Goal: Transaction & Acquisition: Purchase product/service

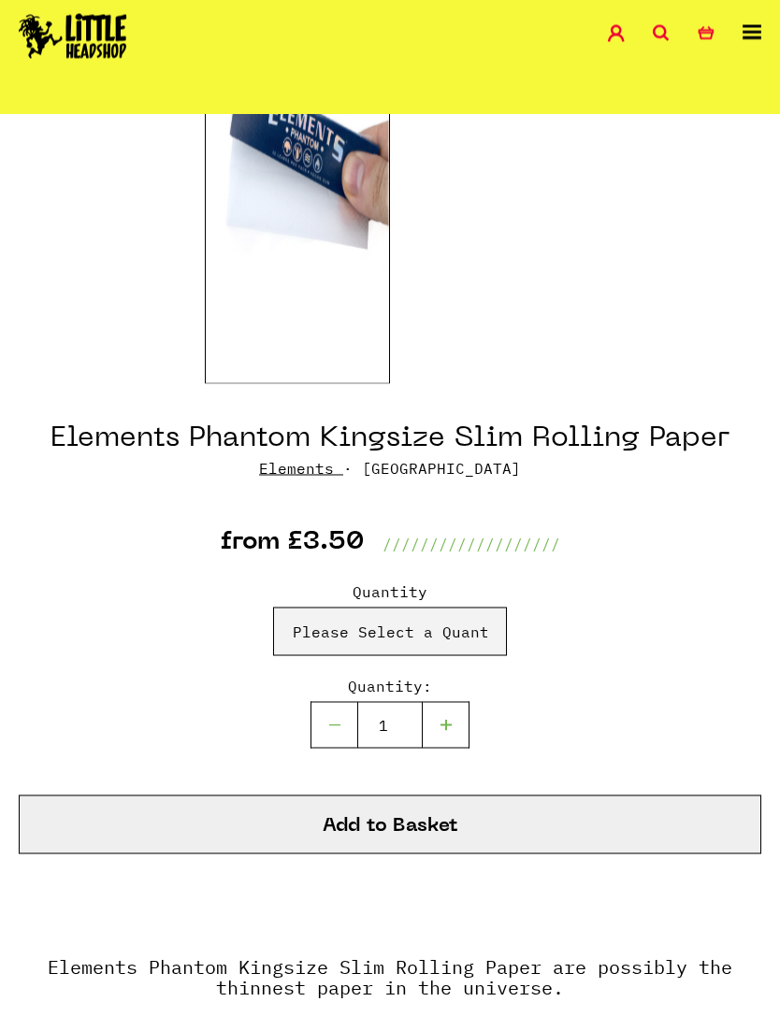
click at [439, 596] on label "Quantity" at bounding box center [390, 592] width 234 height 22
click at [439, 608] on select "Please Select a Quantity Elements Phantom Kingsize Slim Rolling Paper - X 1 Pac…" at bounding box center [390, 632] width 234 height 49
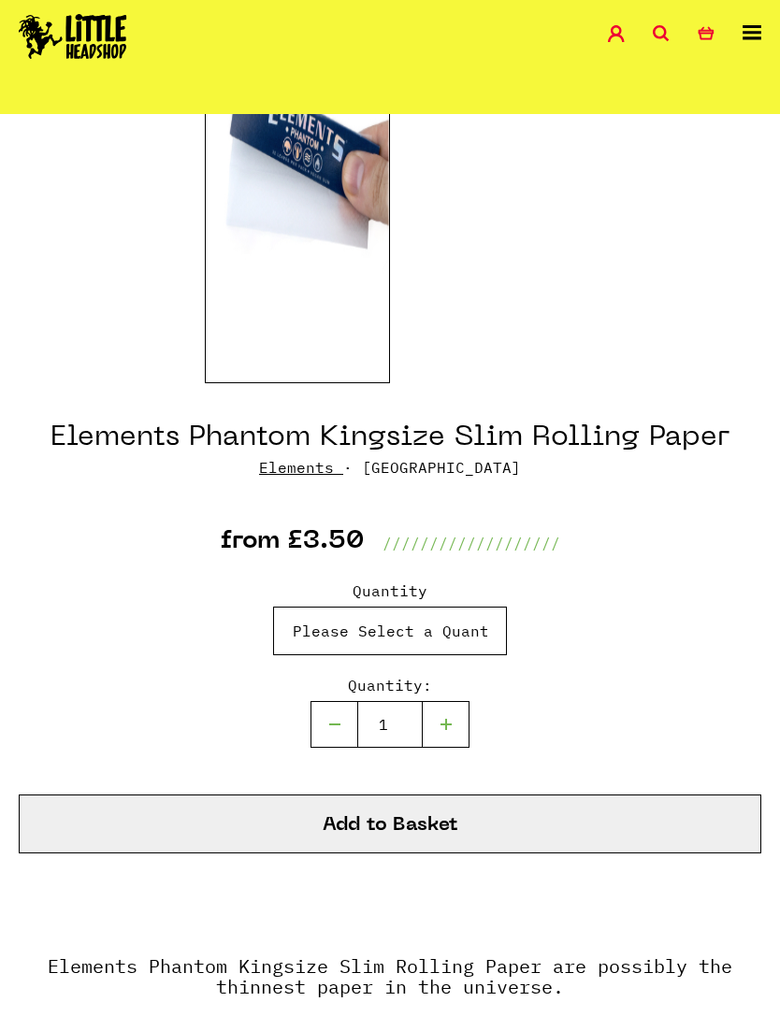
select select "1963"
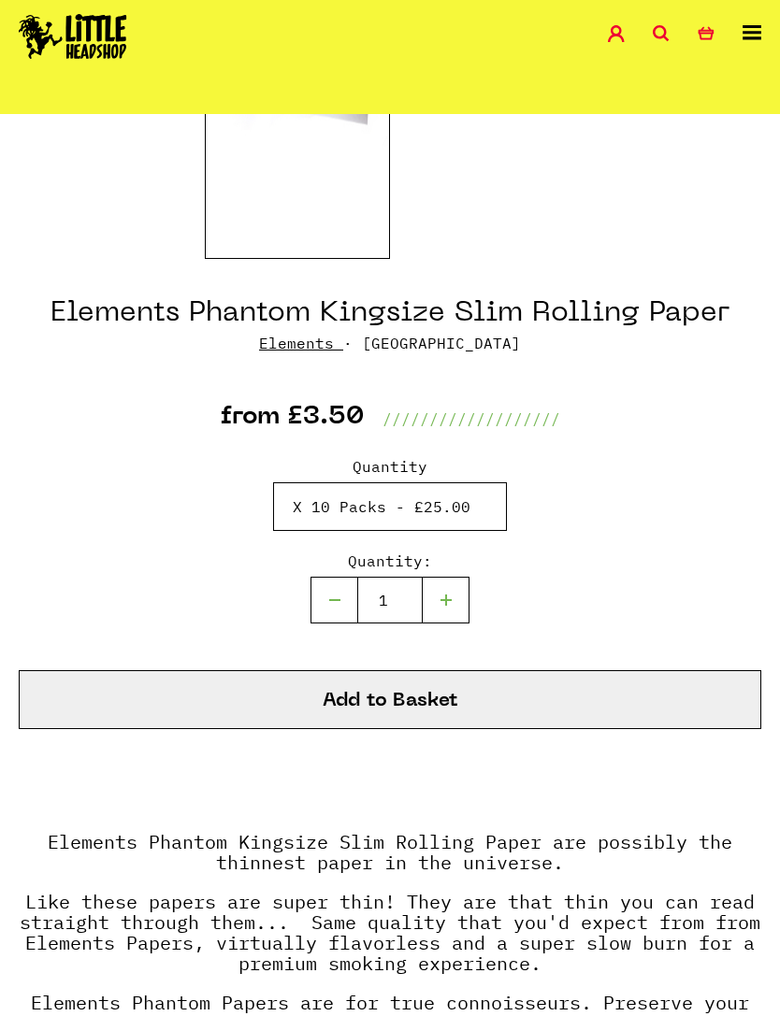
scroll to position [471, 0]
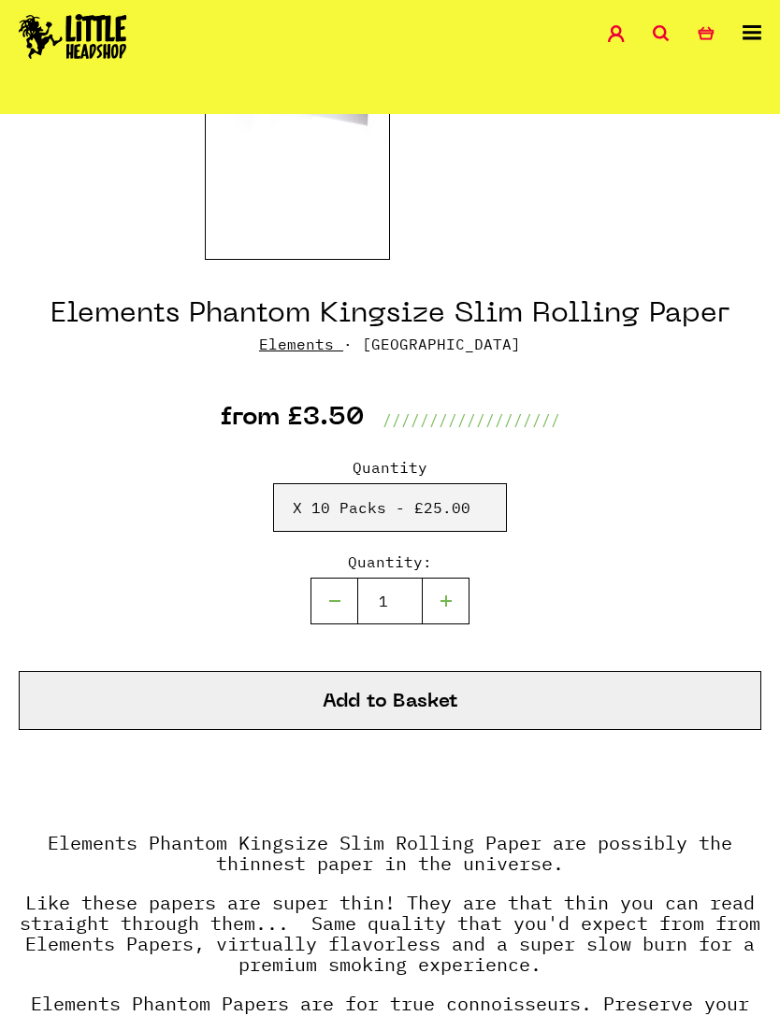
click at [474, 690] on button "Add to Basket" at bounding box center [390, 700] width 742 height 59
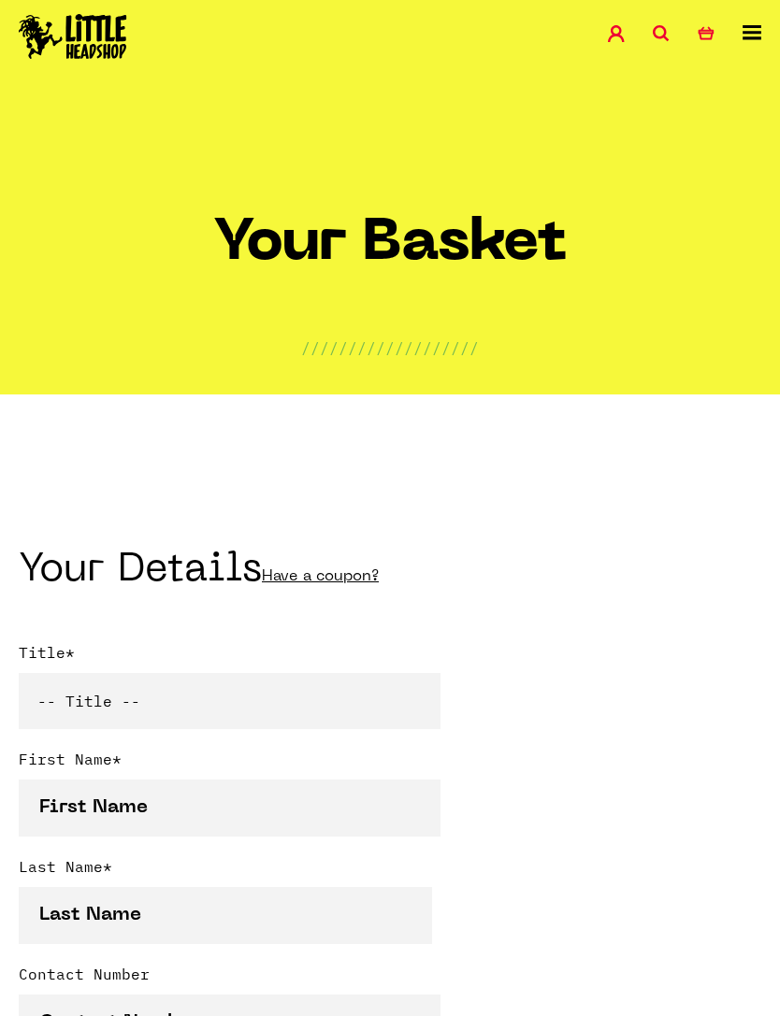
click at [119, 52] on img at bounding box center [73, 36] width 108 height 45
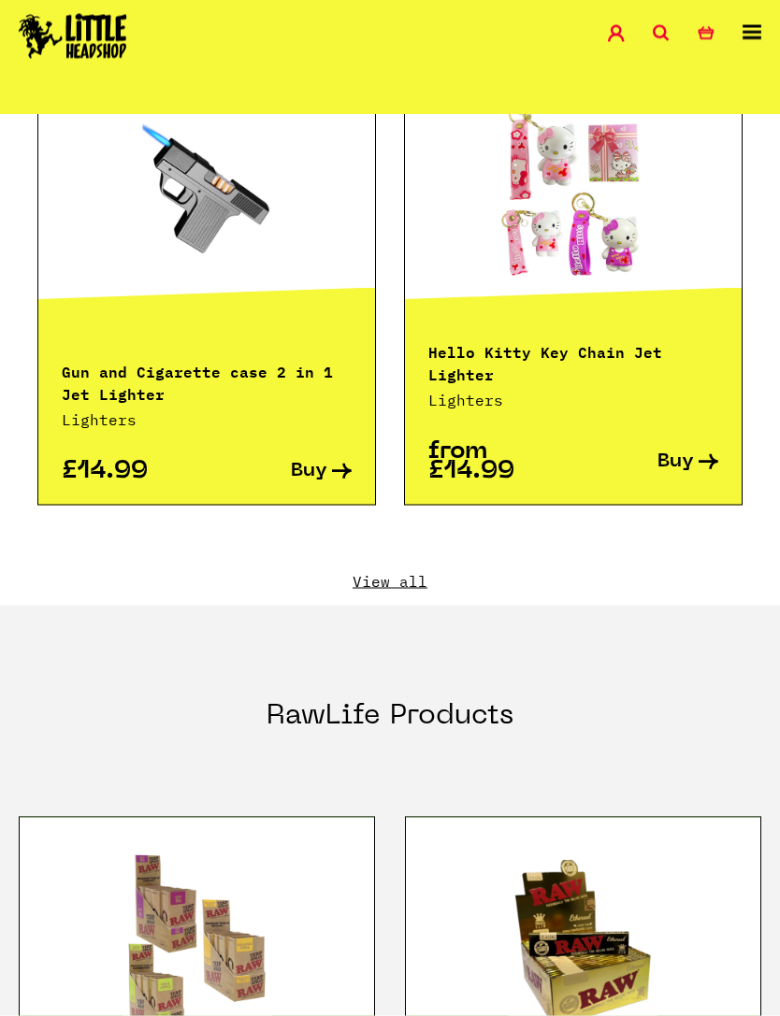
scroll to position [3040, 0]
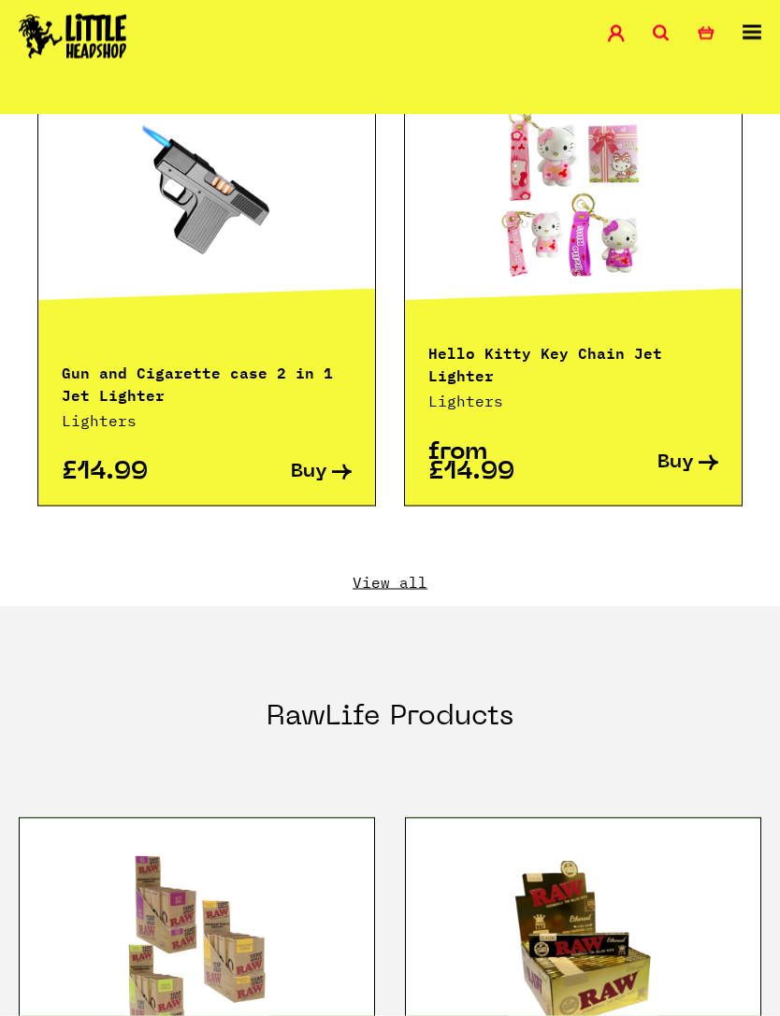
click at [411, 572] on link "View all" at bounding box center [390, 582] width 742 height 21
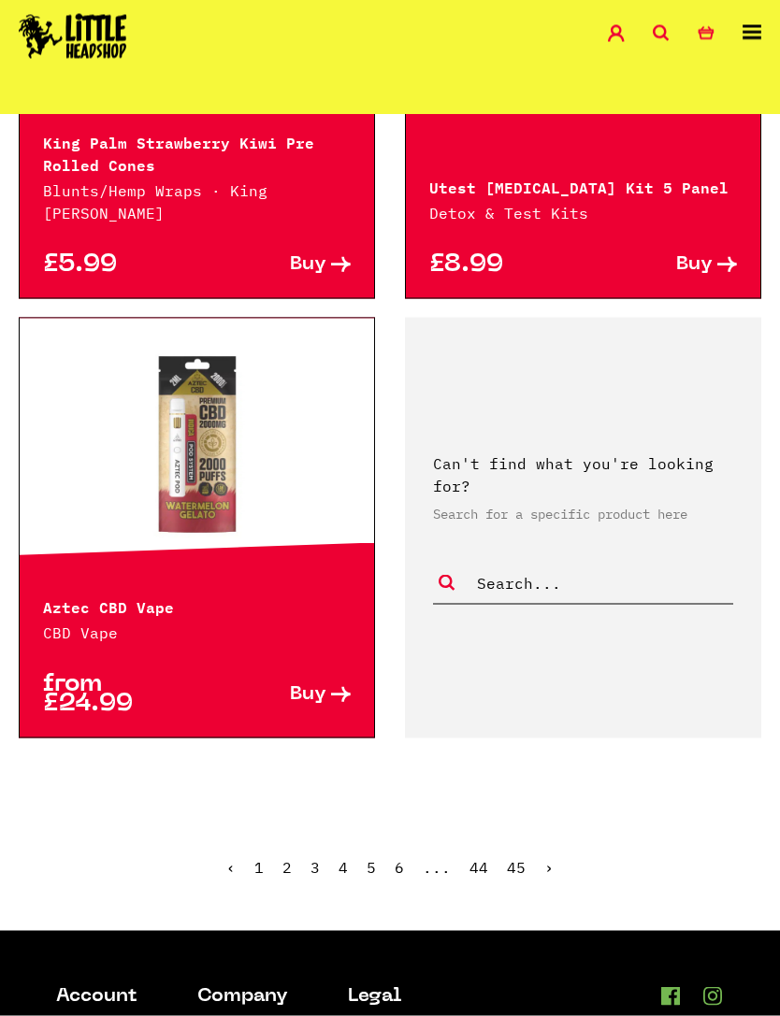
scroll to position [5031, 0]
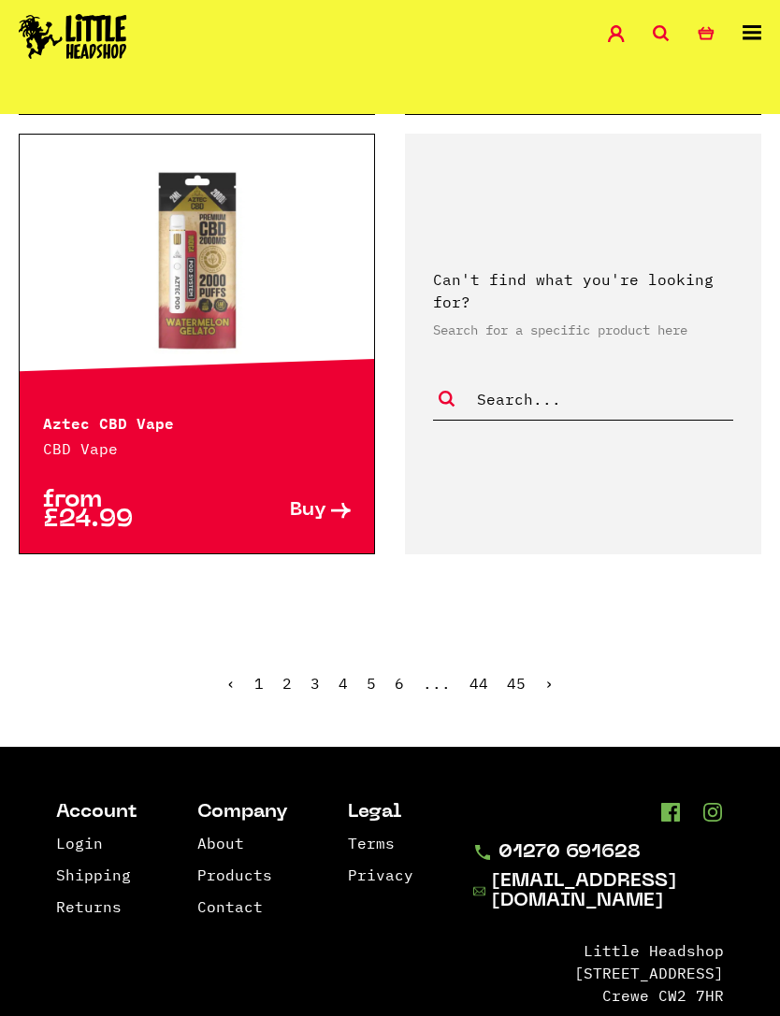
click at [262, 674] on span "1" at bounding box center [258, 683] width 9 height 19
click at [264, 674] on span "1" at bounding box center [258, 683] width 9 height 19
click at [257, 674] on span "1" at bounding box center [258, 683] width 9 height 19
click at [262, 674] on span "1" at bounding box center [258, 683] width 9 height 19
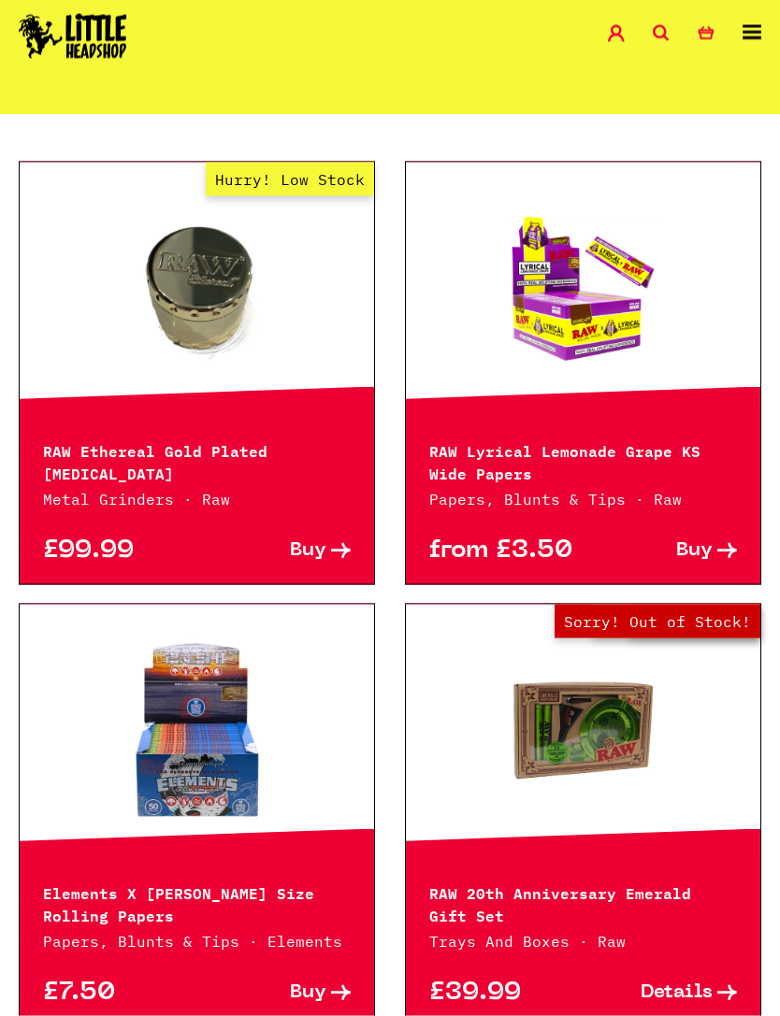
scroll to position [0, 0]
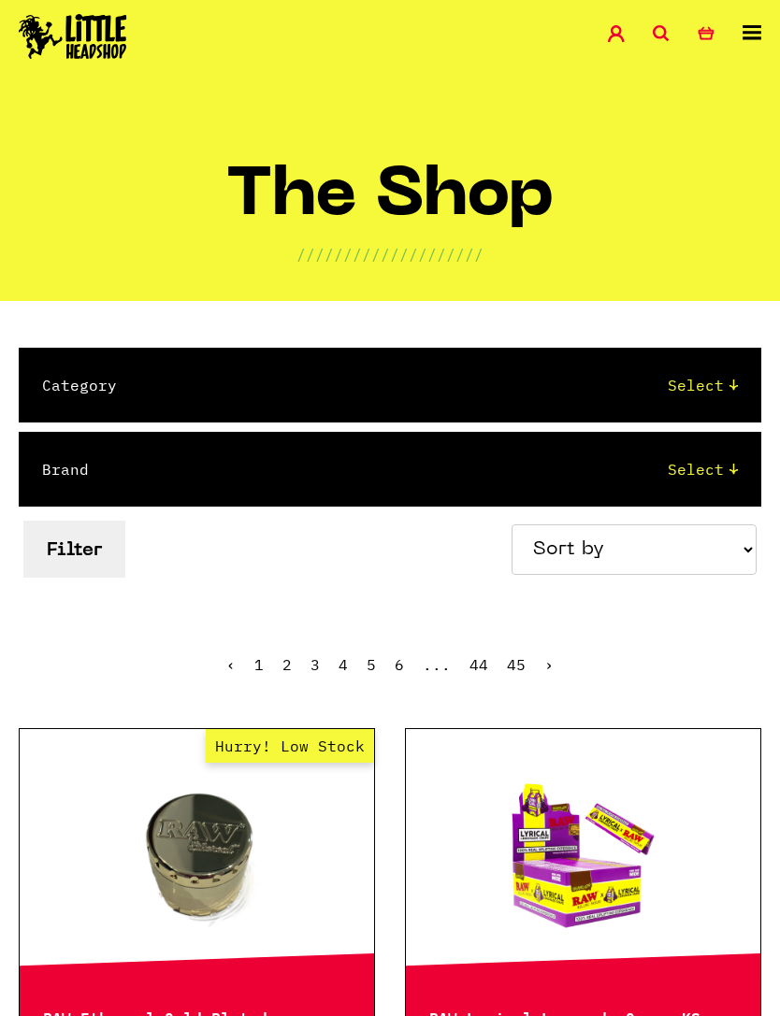
click at [132, 452] on div "Brand Select Amsterdam Glass Backwoods Basil Bush Black Leaf Blue Moon Hemp Boo…" at bounding box center [390, 469] width 742 height 75
click at [646, 556] on select "Sort by Price - Low to High Price - High to Low Newest Products" at bounding box center [633, 550] width 245 height 50
click at [718, 475] on select "Select Amsterdam Glass Backwoods Basil Bush Black Leaf Blue Moon Hemp Boost Bud…" at bounding box center [431, 469] width 611 height 22
select select "7"
click at [688, 384] on select "Select 2 Piece 3 Piece 4 Piece 420/710 LIFE Acrylic Bongs Ashtrays Backwoods Ba…" at bounding box center [445, 385] width 583 height 22
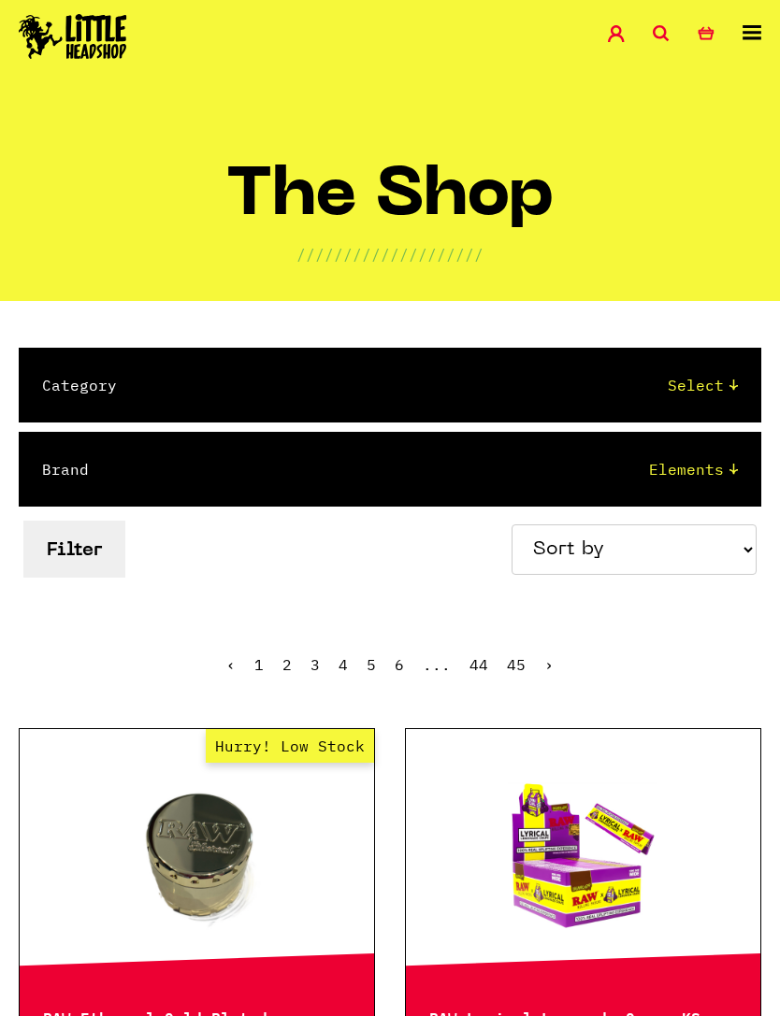
select select "1"
click at [85, 542] on button "Filter" at bounding box center [74, 549] width 102 height 57
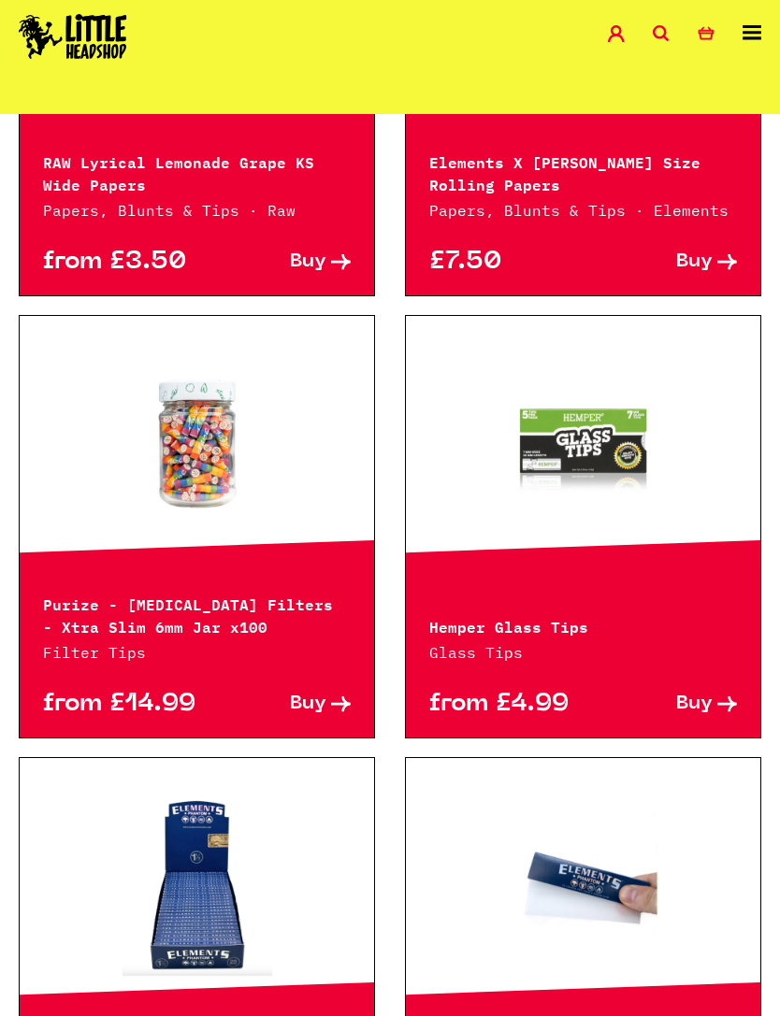
scroll to position [850, 0]
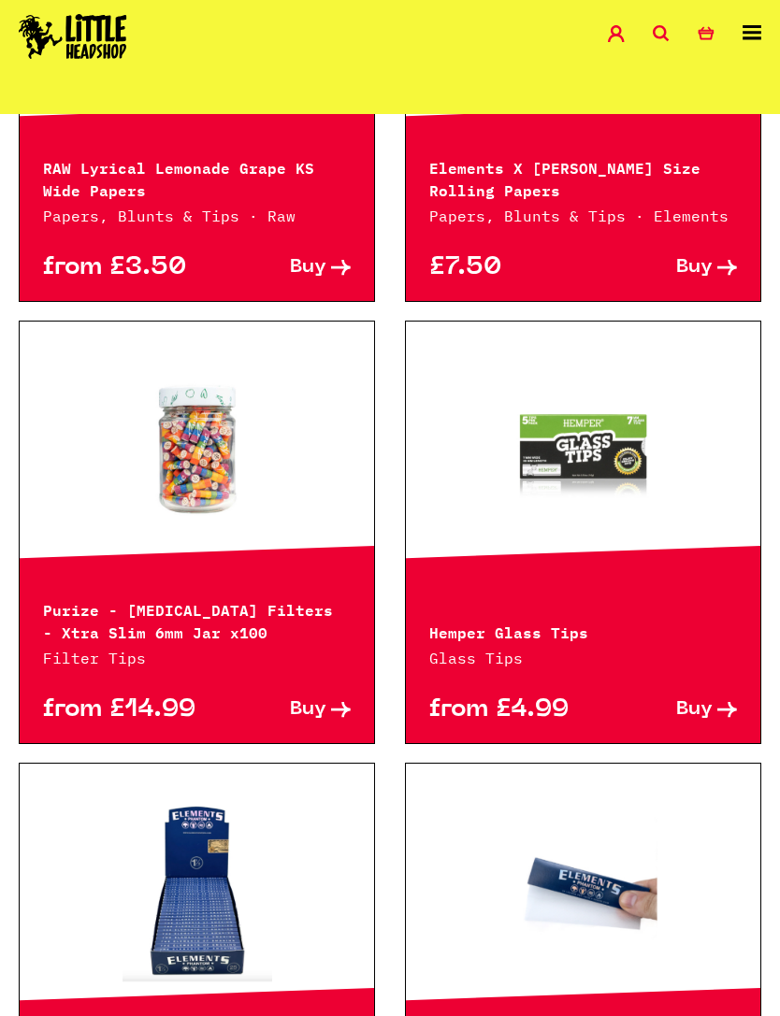
click at [526, 445] on link at bounding box center [583, 447] width 354 height 187
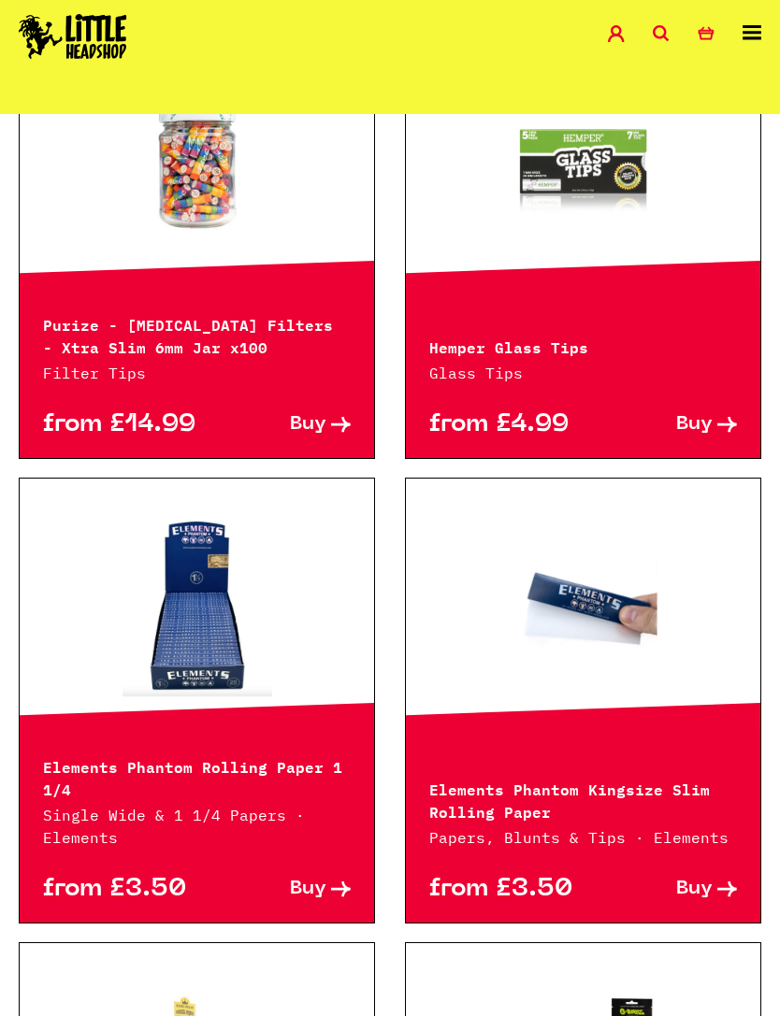
scroll to position [1125, 0]
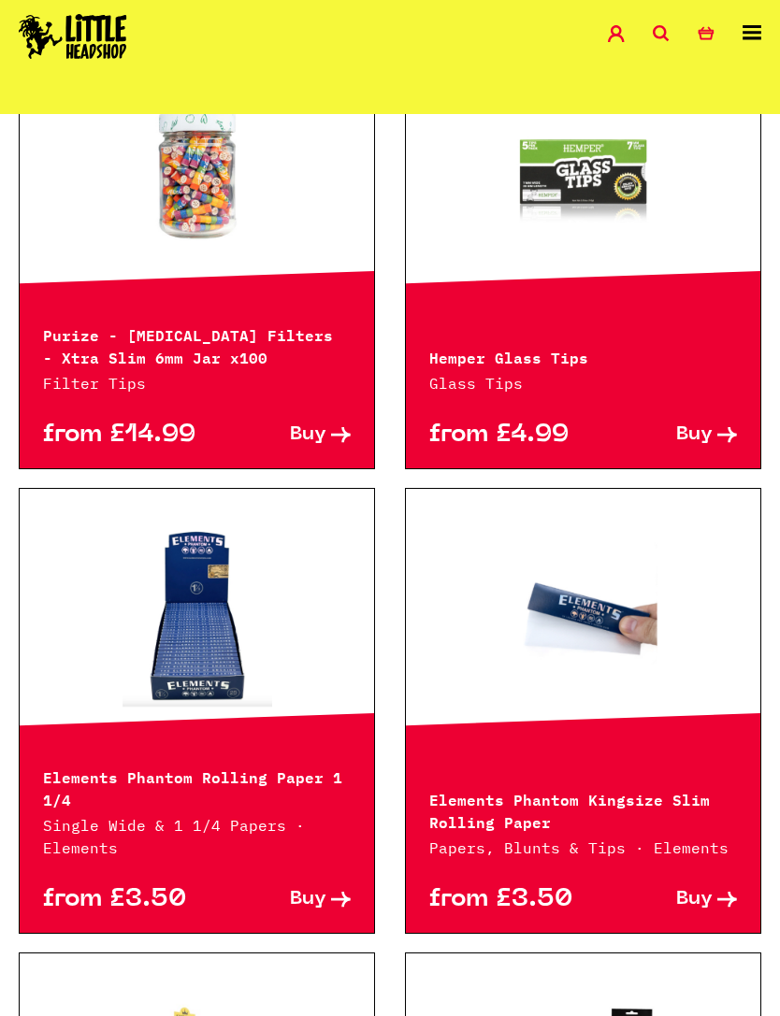
click at [80, 264] on link at bounding box center [197, 172] width 354 height 187
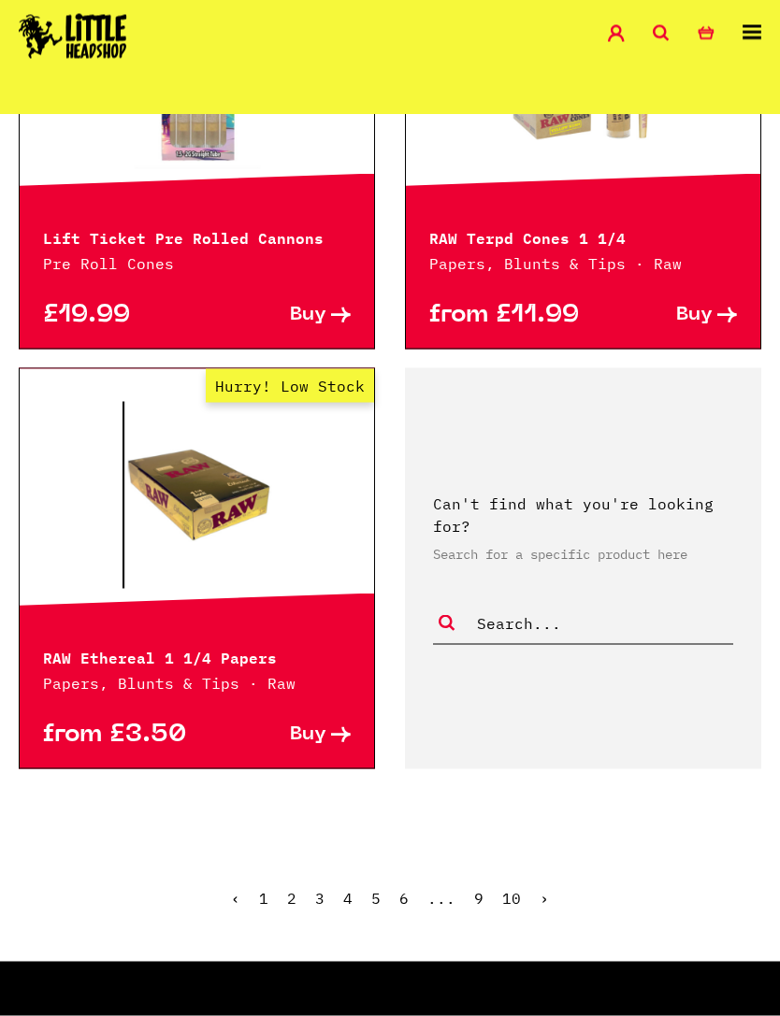
scroll to position [4783, 0]
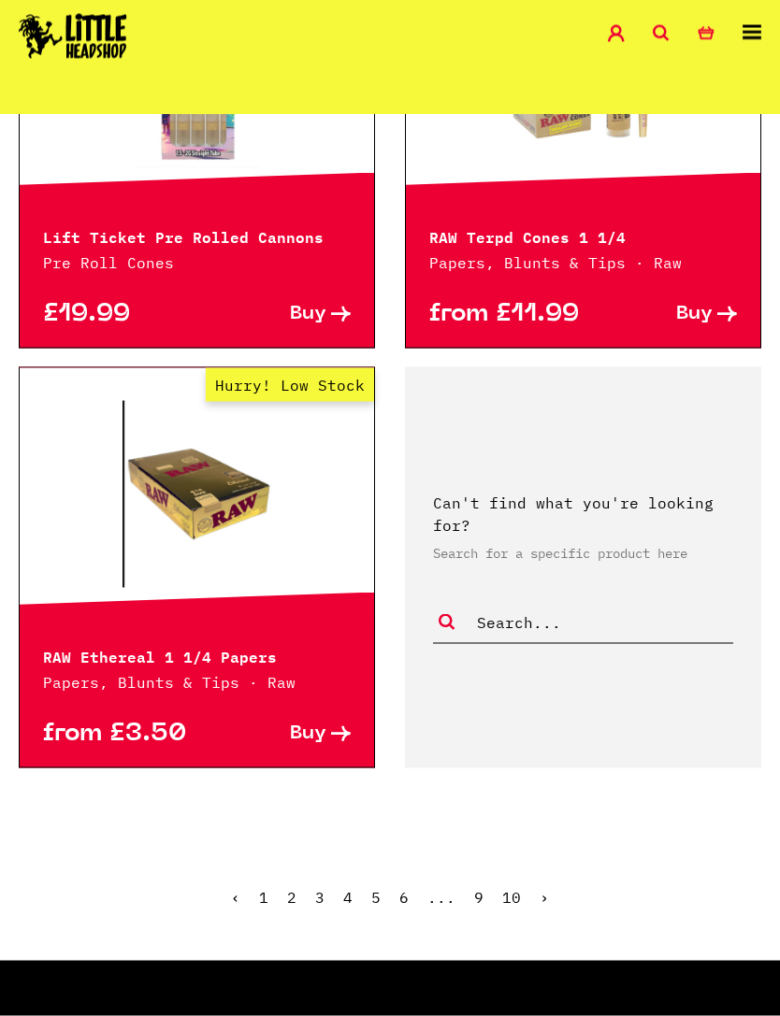
click at [290, 888] on link "2" at bounding box center [291, 897] width 9 height 19
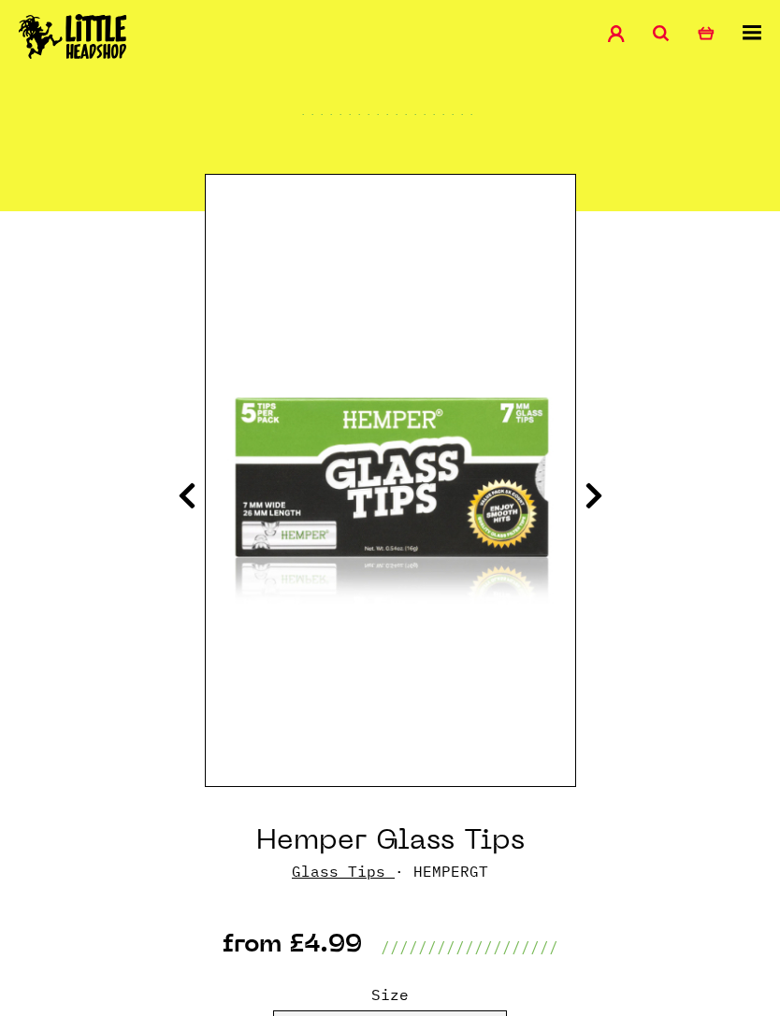
scroll to position [89, 0]
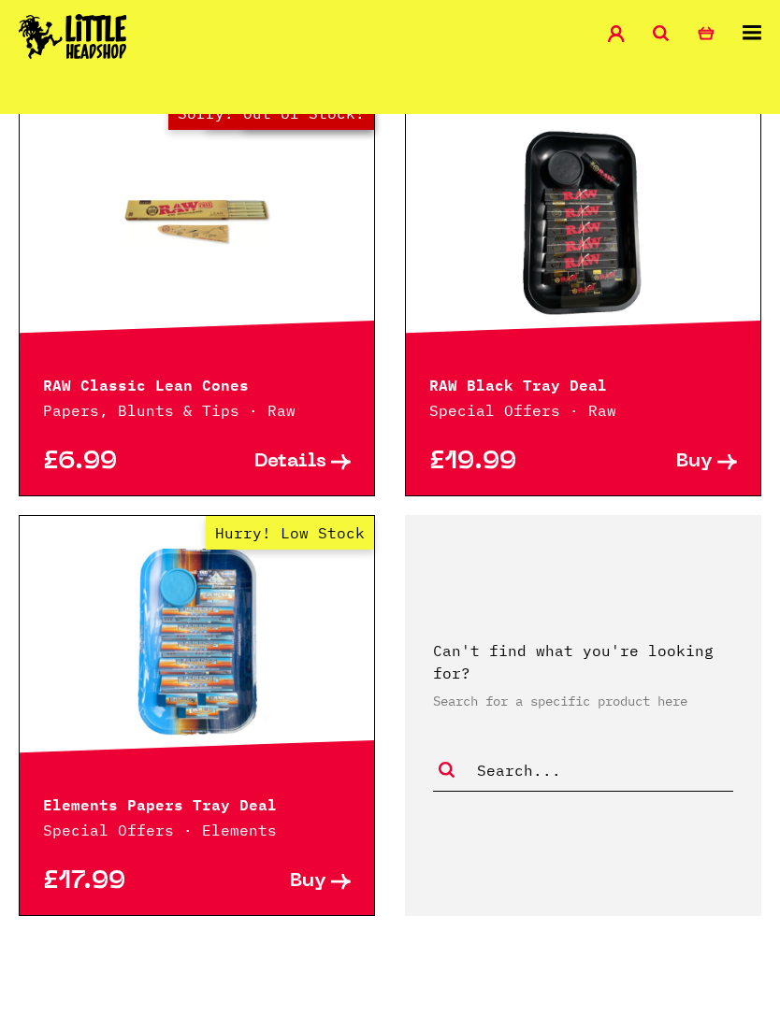
scroll to position [4331, 0]
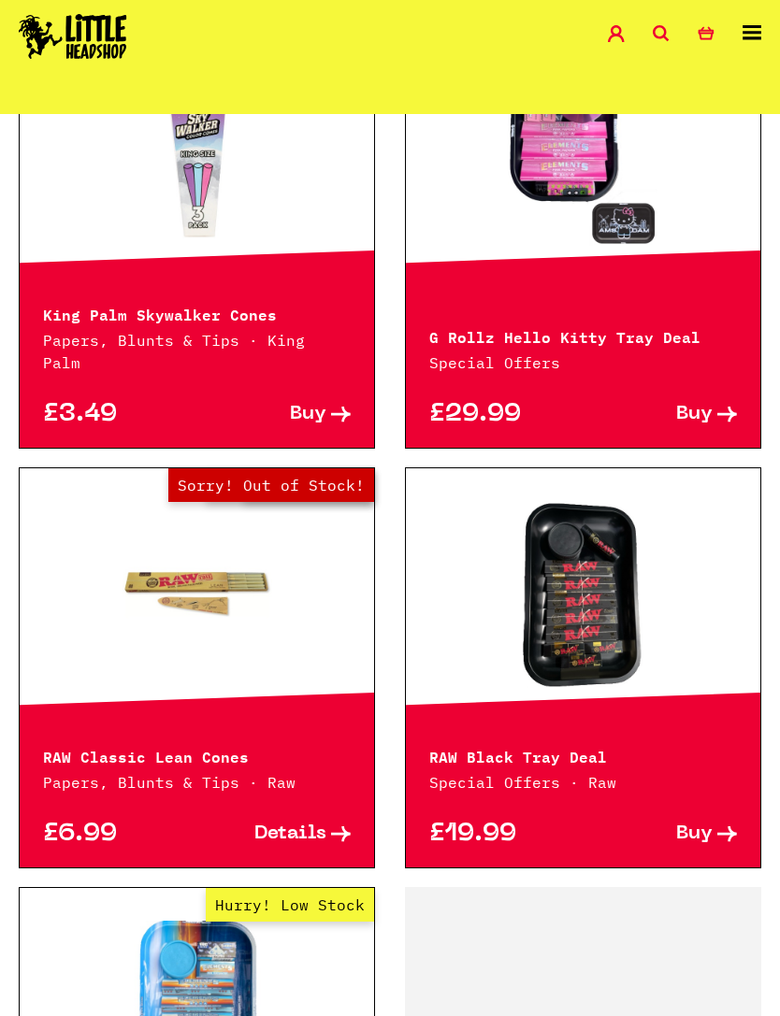
click at [671, 34] on link "Search" at bounding box center [675, 36] width 45 height 22
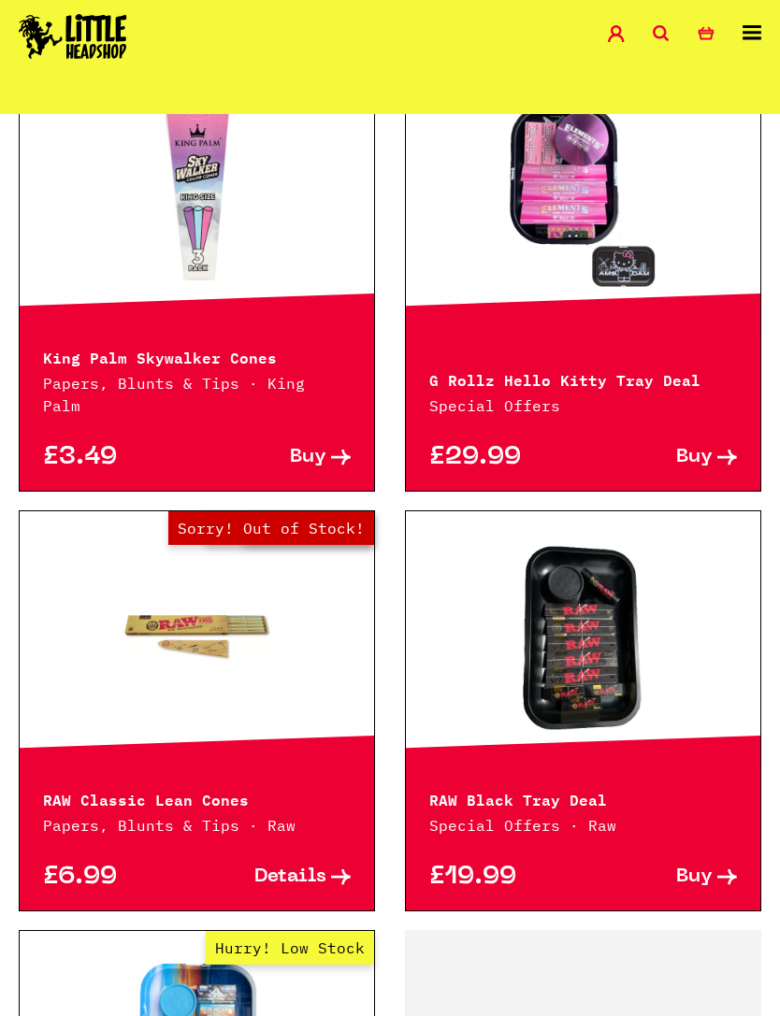
click at [662, 26] on icon at bounding box center [661, 33] width 17 height 17
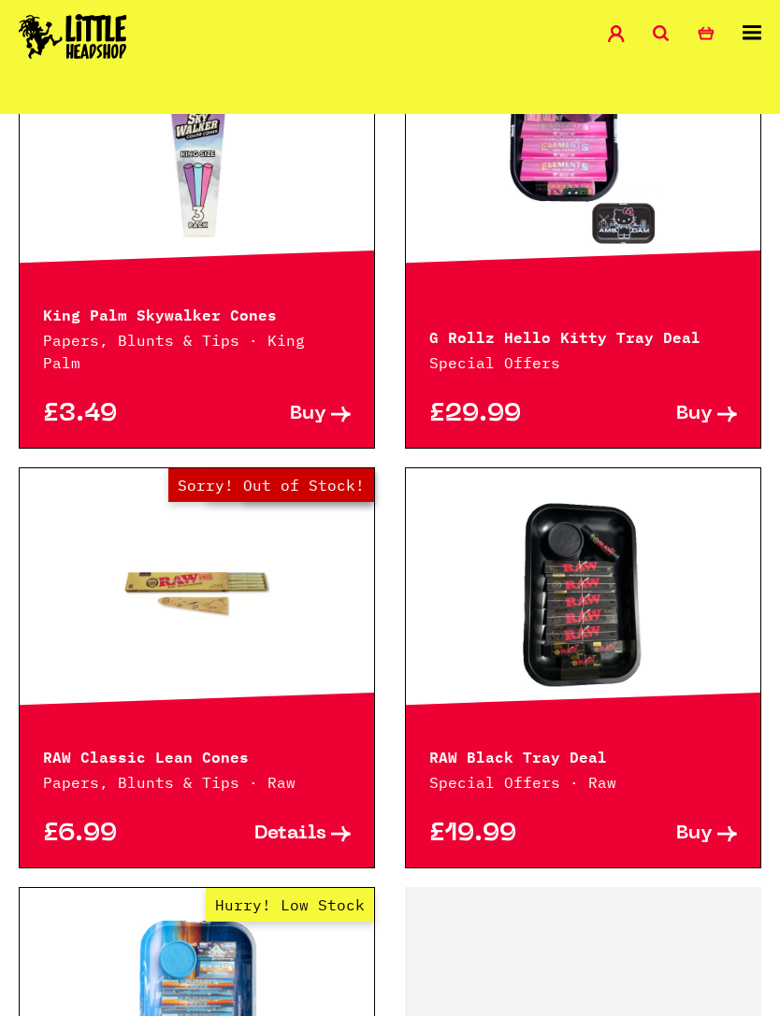
click at [657, 33] on icon at bounding box center [661, 33] width 17 height 17
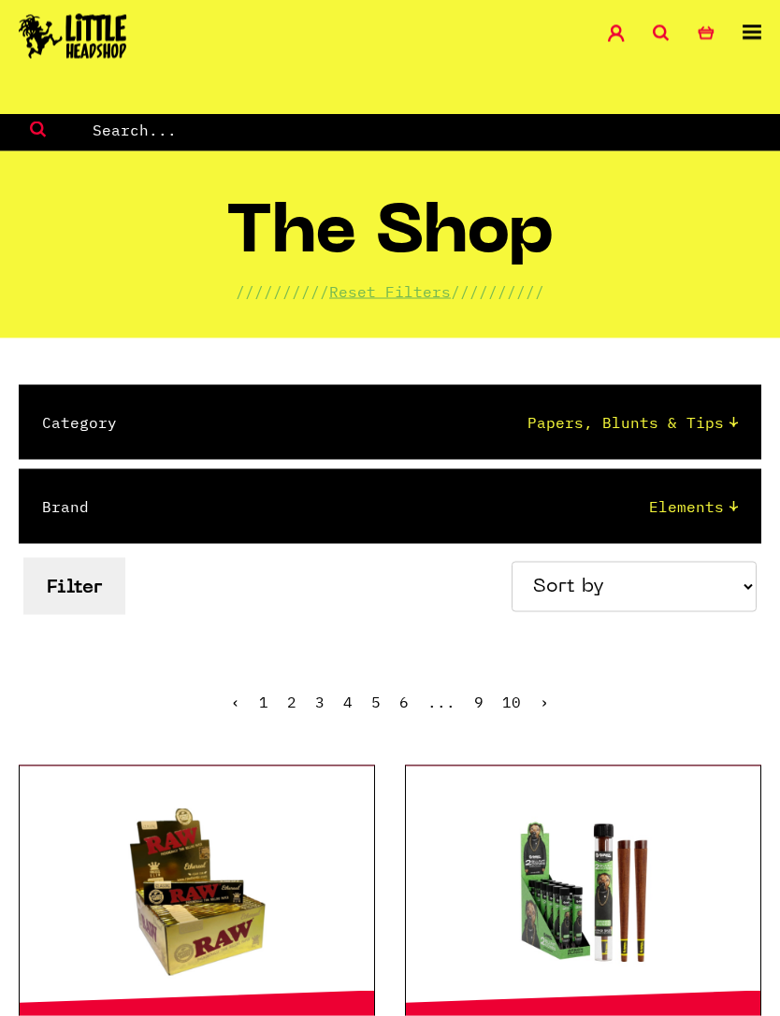
scroll to position [0, 0]
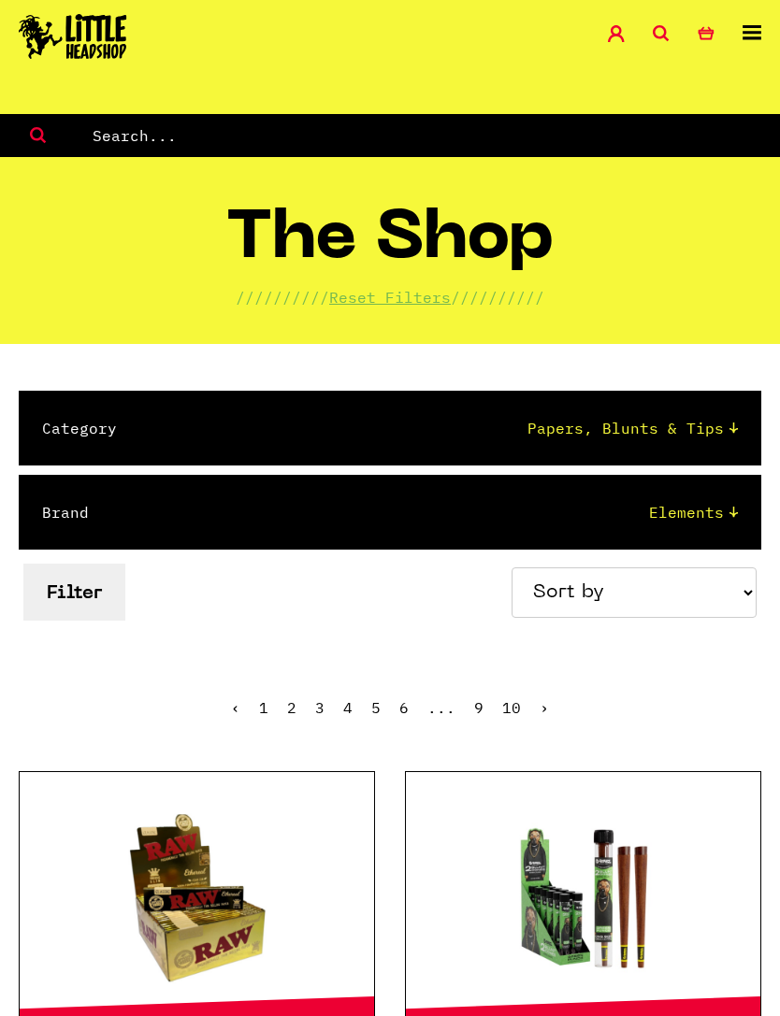
click at [710, 34] on icon "1" at bounding box center [705, 33] width 17 height 17
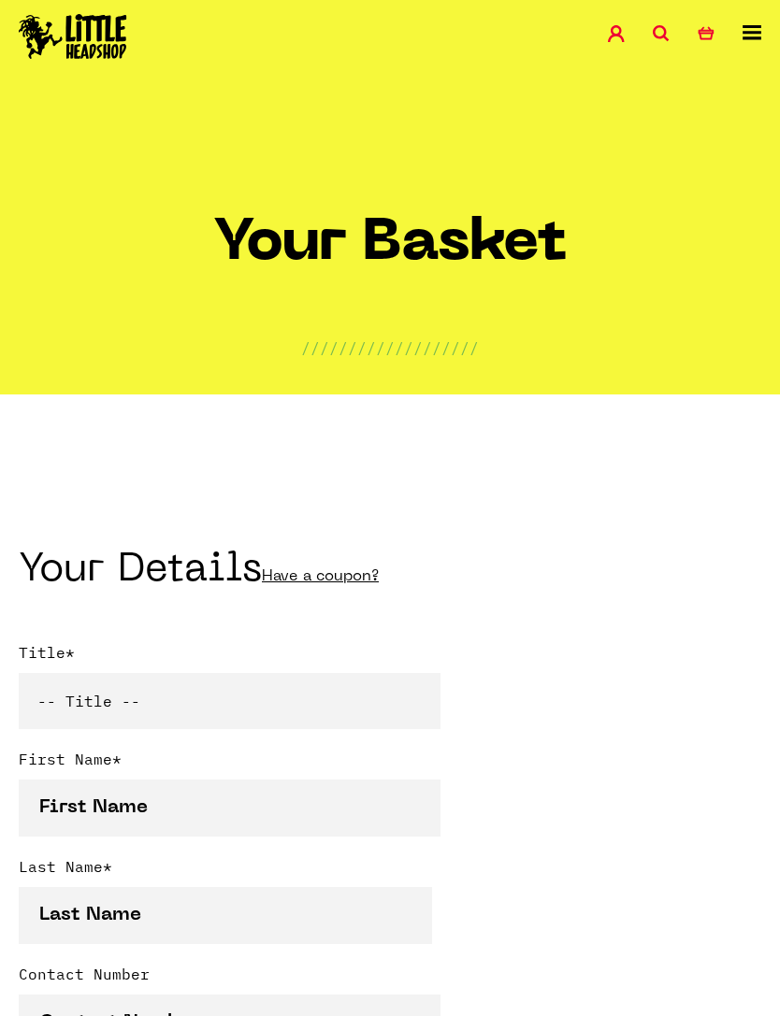
click at [672, 26] on link "Search" at bounding box center [675, 36] width 45 height 22
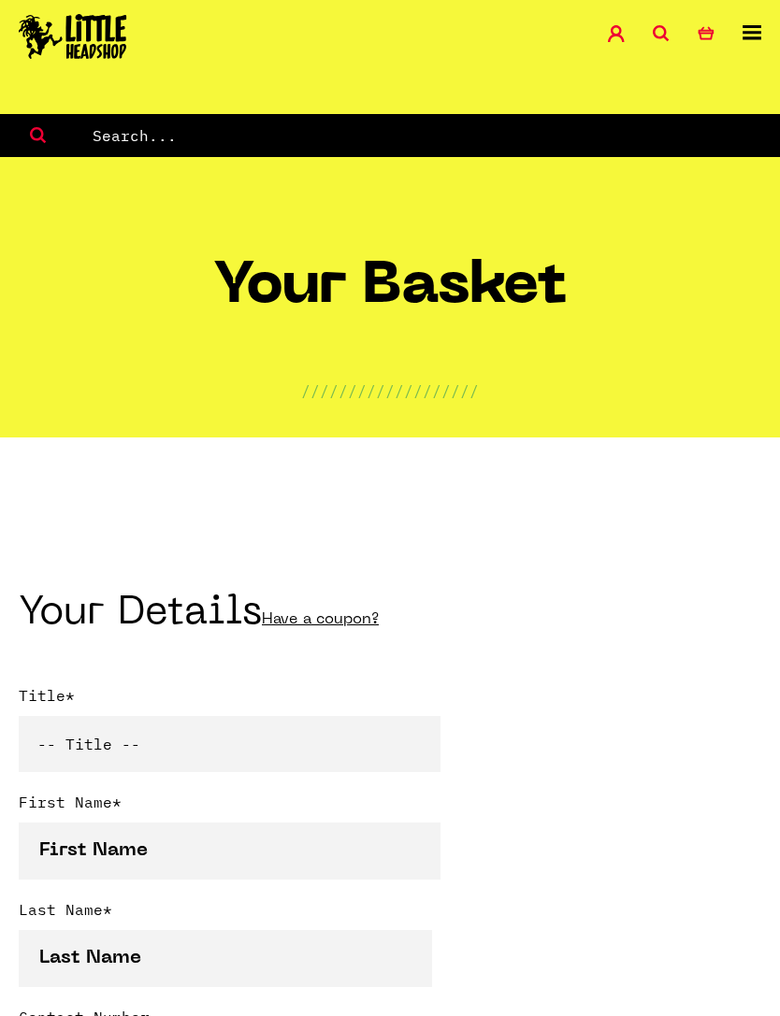
click at [608, 143] on input "text" at bounding box center [435, 135] width 689 height 24
type input "Elements phantom"
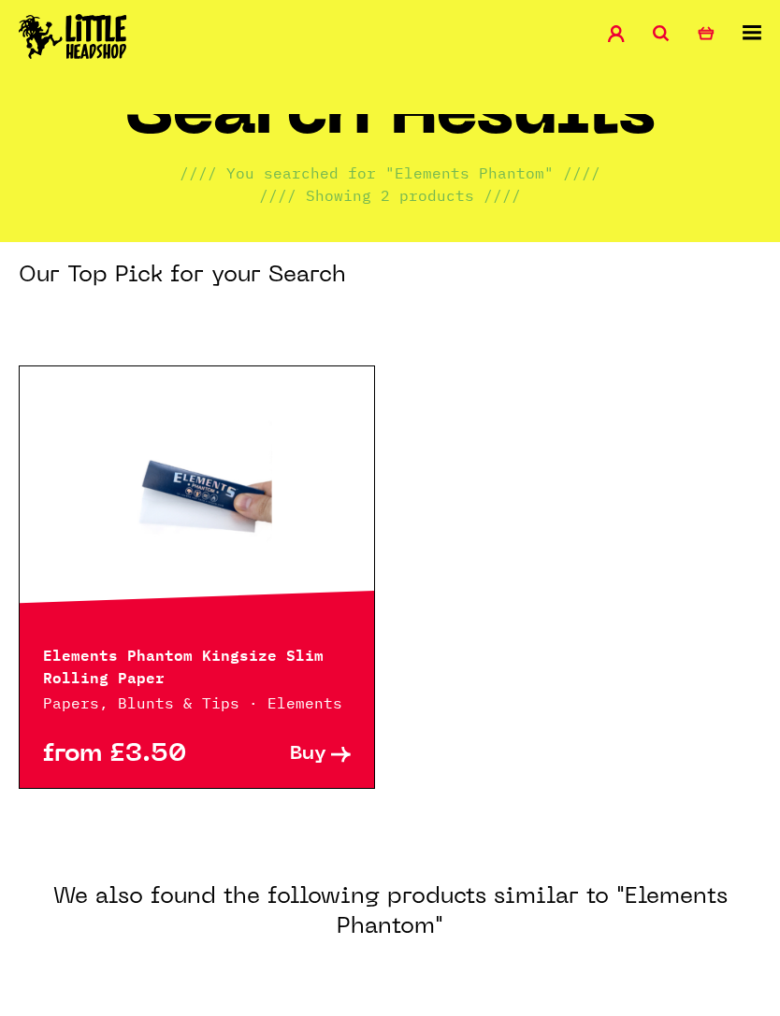
scroll to position [81, 0]
click at [296, 611] on div at bounding box center [197, 493] width 354 height 252
click at [331, 754] on icon at bounding box center [341, 755] width 20 height 16
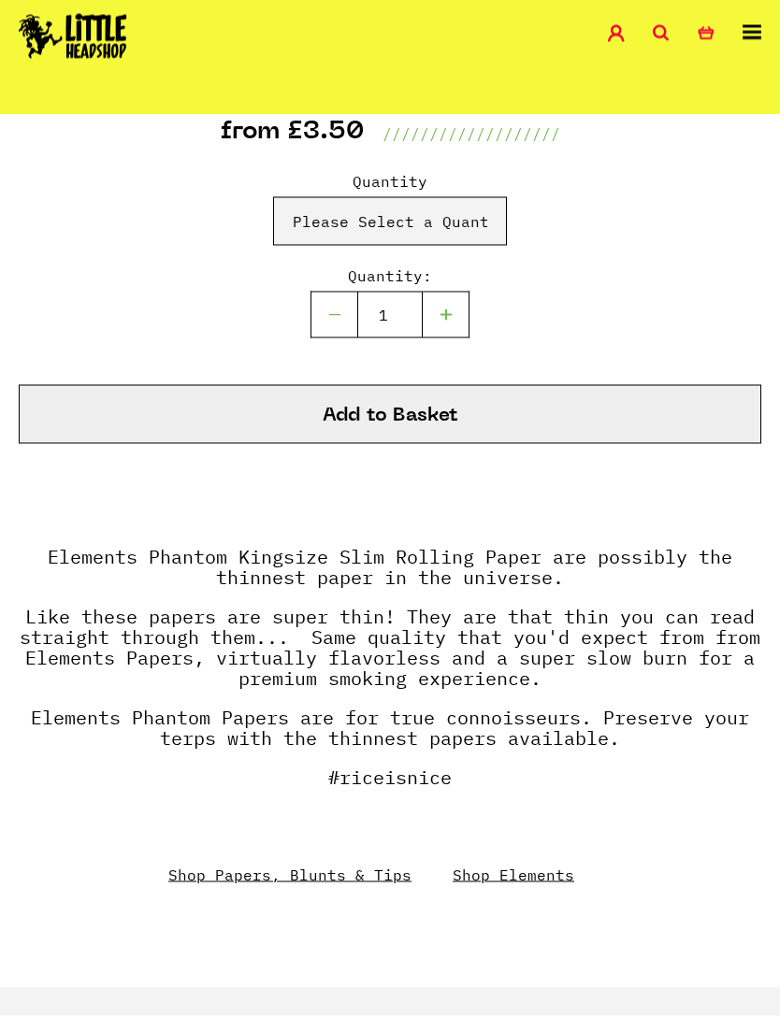
scroll to position [753, 0]
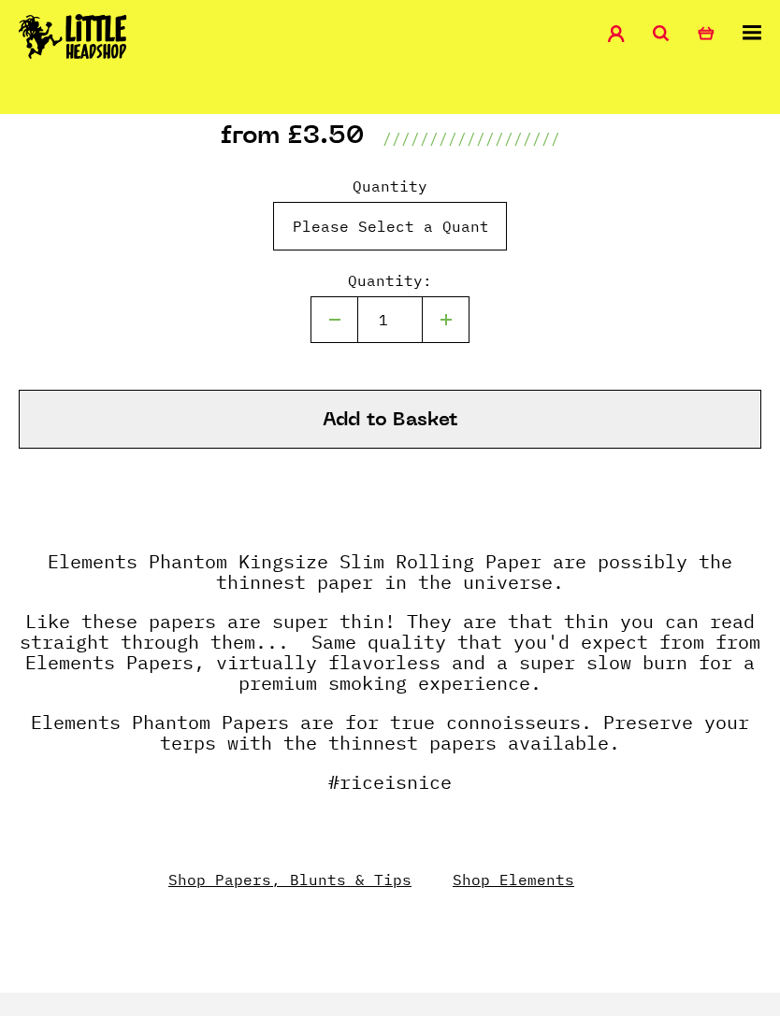
click at [466, 228] on select "Please Select a Quantity Elements Phantom Kingsize Slim Rolling Paper - X 1 Pac…" at bounding box center [390, 226] width 234 height 49
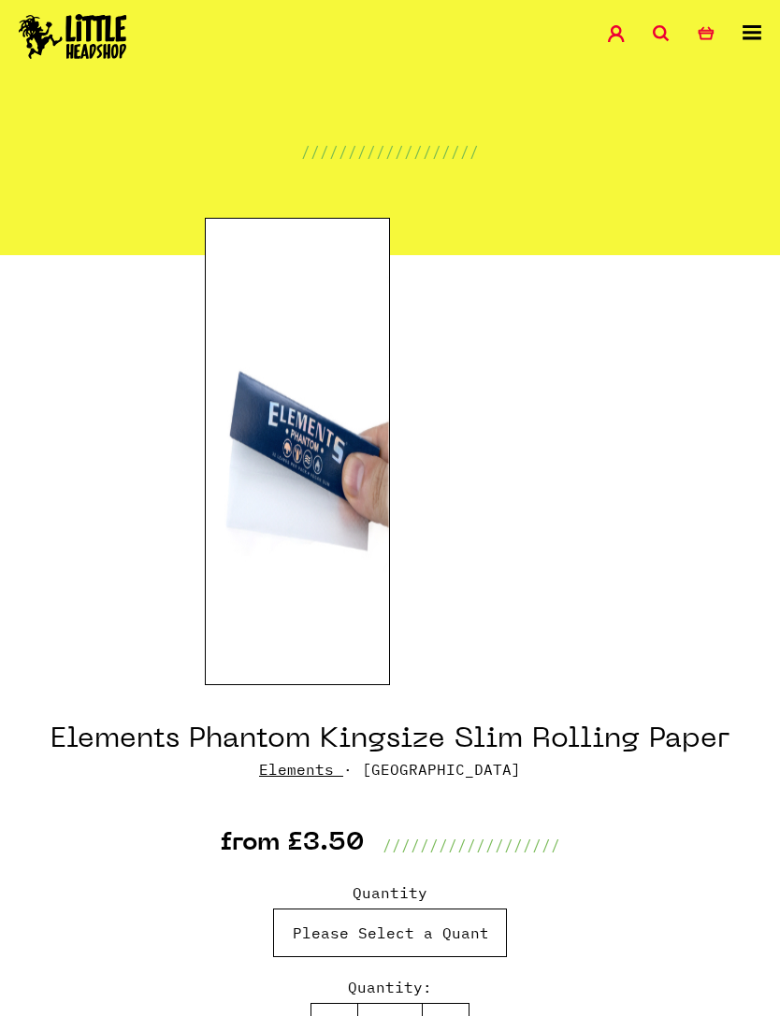
scroll to position [0, 0]
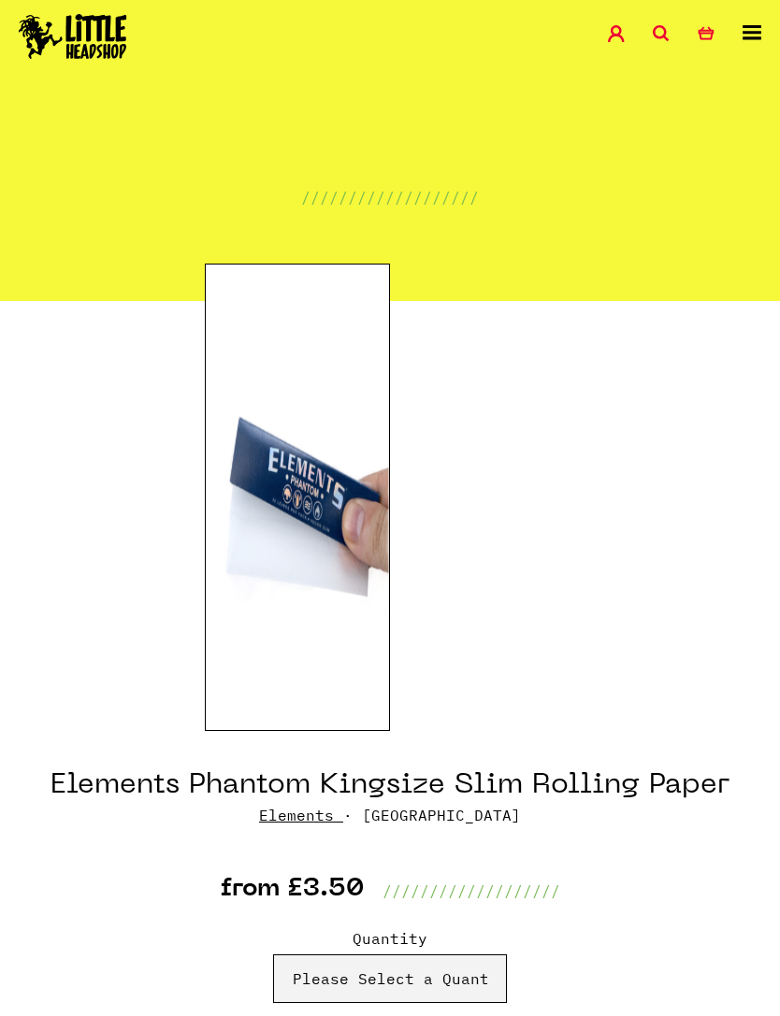
click at [590, 309] on section "Elements Phantom Kingsize Slim Rolling Paper Elements · ELEPHANTOM from £3.50 /…" at bounding box center [390, 1023] width 780 height 1445
